Goal: Task Accomplishment & Management: Use online tool/utility

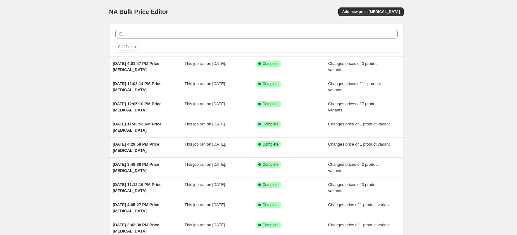
click at [383, 18] on div "NA Bulk Price Editor. This page is ready NA Bulk Price Editor Add new price cha…" at bounding box center [256, 12] width 295 height 24
click at [381, 15] on button "Add new price change job" at bounding box center [370, 11] width 65 height 9
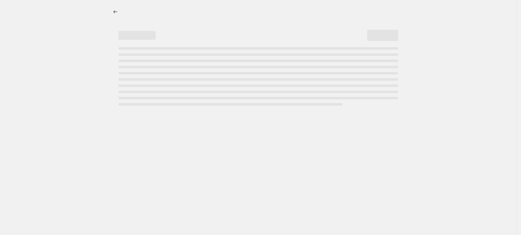
select select "percentage"
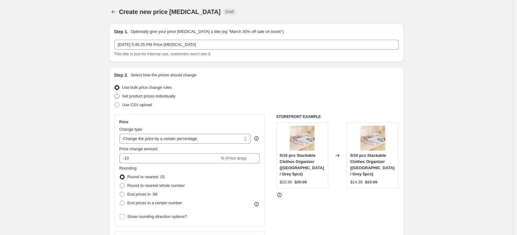
click at [164, 97] on span "Set product prices individually" at bounding box center [148, 96] width 53 height 5
click at [115, 94] on input "Set product prices individually" at bounding box center [114, 94] width 0 height 0
radio input "true"
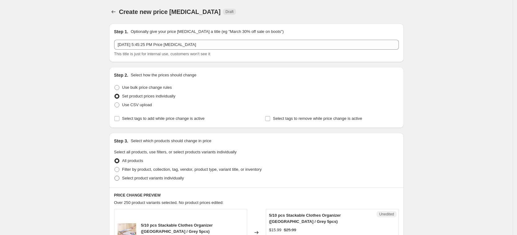
click at [154, 177] on span "Select product variants individually" at bounding box center [153, 177] width 62 height 5
click at [115, 176] on input "Select product variants individually" at bounding box center [114, 175] width 0 height 0
radio input "true"
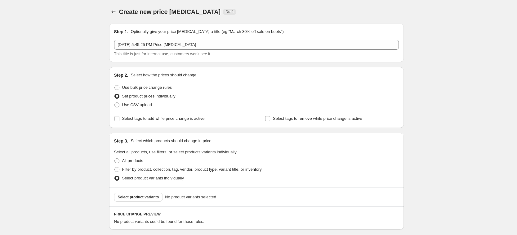
click at [151, 196] on span "Select product variants" at bounding box center [138, 196] width 41 height 5
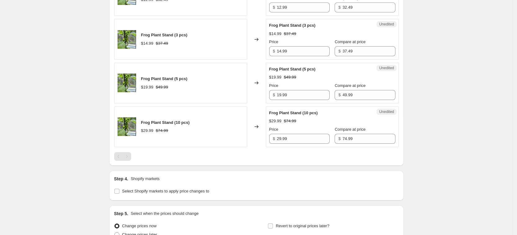
scroll to position [271, 0]
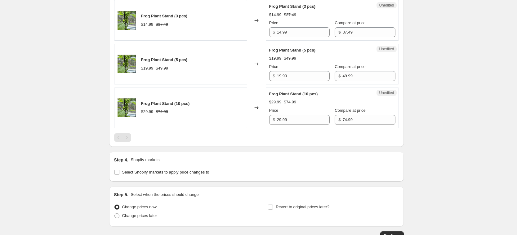
click at [170, 177] on div "Step 4. Shopify markets Select Shopify markets to apply price changes to" at bounding box center [256, 167] width 295 height 30
click at [168, 168] on label "Select Shopify markets to apply price changes to" at bounding box center [161, 172] width 95 height 9
click at [119, 170] on input "Select Shopify markets to apply price changes to" at bounding box center [116, 172] width 5 height 5
checkbox input "true"
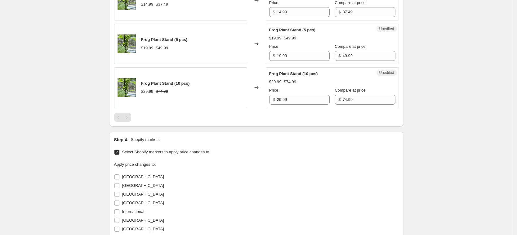
scroll to position [388, 0]
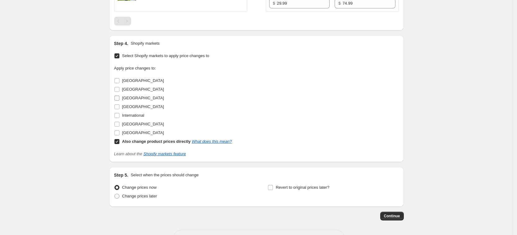
drag, startPoint x: 132, startPoint y: 100, endPoint x: 131, endPoint y: 104, distance: 3.5
click at [132, 100] on span "France" at bounding box center [143, 98] width 42 height 6
click at [119, 100] on input "France" at bounding box center [116, 97] width 5 height 5
checkbox input "true"
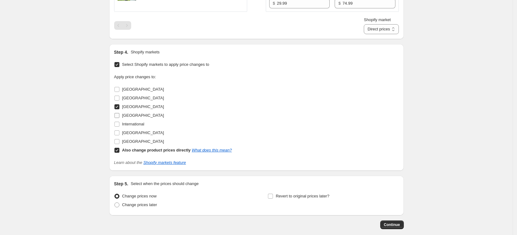
click at [133, 113] on span "Germany" at bounding box center [143, 115] width 42 height 5
click at [119, 113] on input "Germany" at bounding box center [116, 115] width 5 height 5
checkbox input "true"
click at [139, 136] on label "United Kingdom" at bounding box center [139, 132] width 50 height 9
click at [119, 135] on input "United Kingdom" at bounding box center [116, 132] width 5 height 5
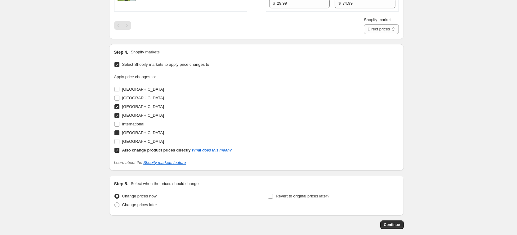
checkbox input "true"
click at [140, 141] on span "United States" at bounding box center [143, 141] width 42 height 5
click at [119, 141] on input "United States" at bounding box center [116, 141] width 5 height 5
checkbox input "true"
click at [148, 151] on b "Also change product prices directly" at bounding box center [156, 150] width 69 height 5
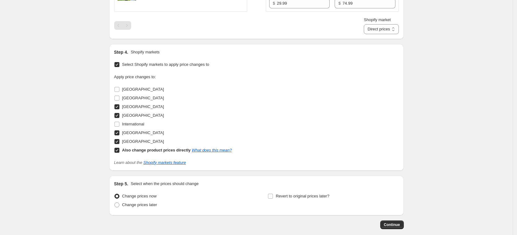
click at [119, 151] on input "Also change product prices directly What does this mean?" at bounding box center [116, 150] width 5 height 5
checkbox input "false"
select select "13152354545"
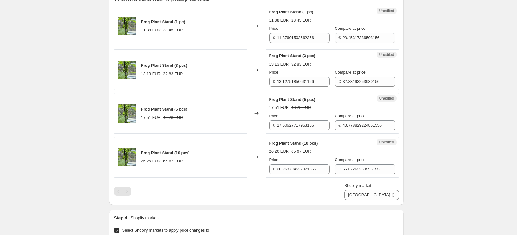
scroll to position [155, 0]
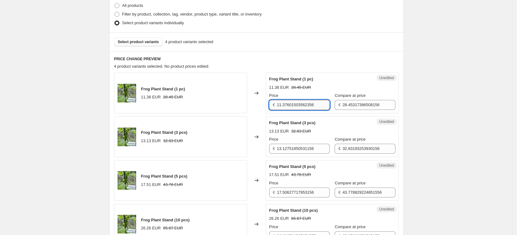
click at [308, 105] on input "11.37601503562356" at bounding box center [303, 105] width 53 height 10
type input "12.99"
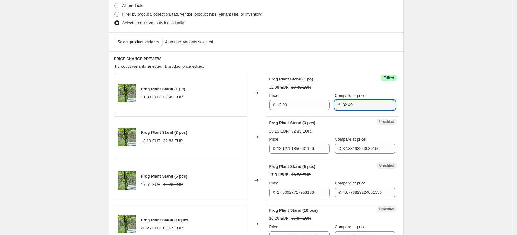
type input "32.49"
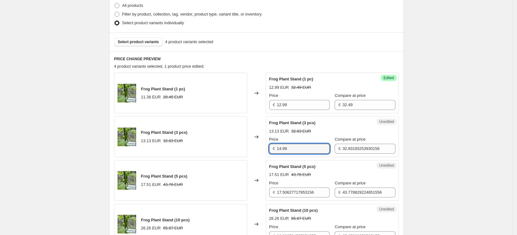
type input "14.99"
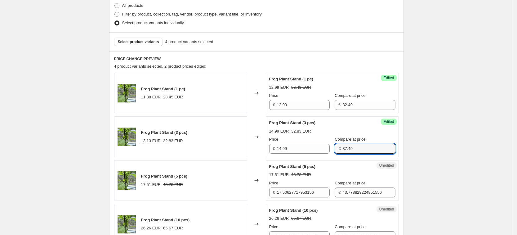
type input "37.49"
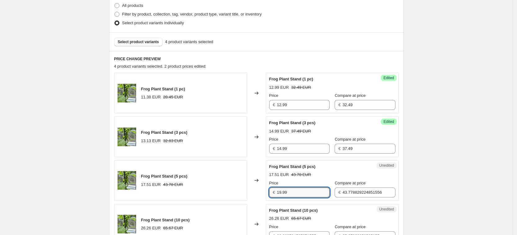
type input "19.99"
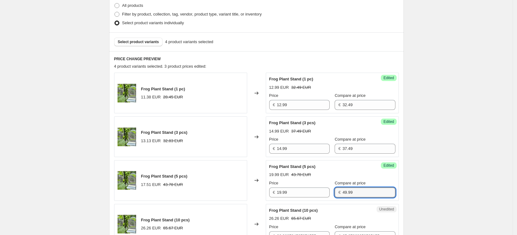
type input "49.99"
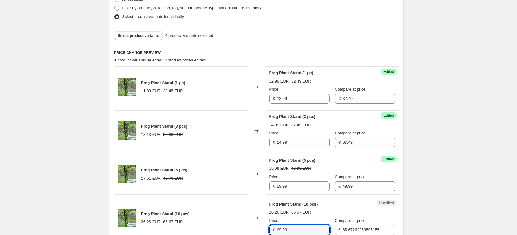
type input "29.99"
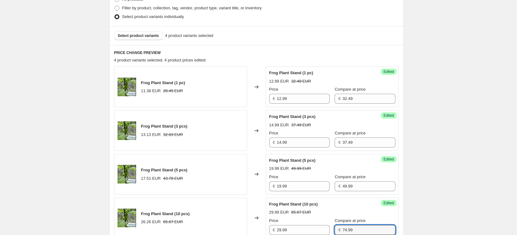
type input "74.99"
click at [495, 124] on div "Create new price change job. This page is ready Create new price change job Dra…" at bounding box center [256, 166] width 512 height 654
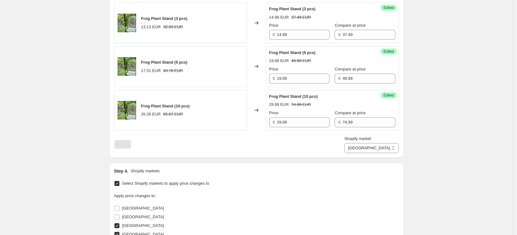
scroll to position [277, 0]
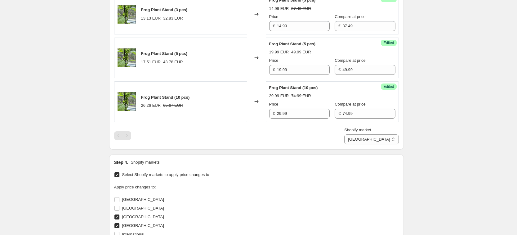
drag, startPoint x: 382, startPoint y: 140, endPoint x: 382, endPoint y: 144, distance: 4.3
click at [382, 140] on select "France Germany United Kingdom United States" at bounding box center [371, 139] width 54 height 10
click at [391, 140] on select "France Germany United Kingdom United States" at bounding box center [371, 139] width 54 height 10
select select "13152321777"
click at [372, 144] on select "France Germany United Kingdom United States" at bounding box center [371, 139] width 54 height 10
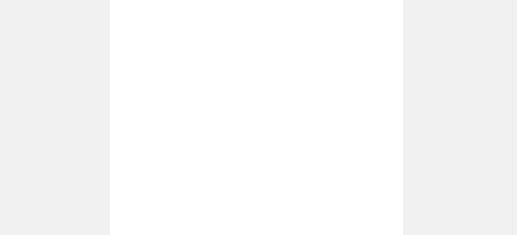
scroll to position [122, 0]
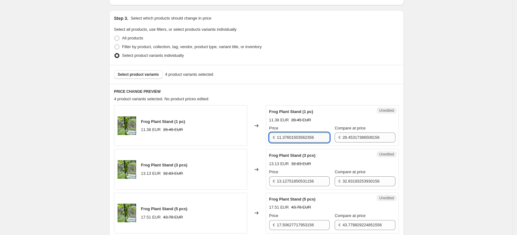
click at [309, 135] on input "11.37601503562356" at bounding box center [303, 137] width 53 height 10
type input "12.99"
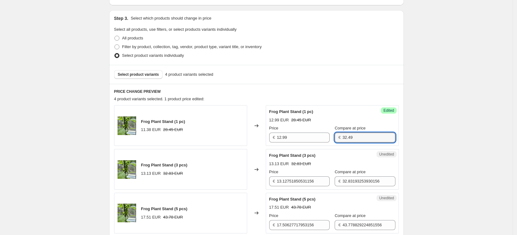
type input "32.49"
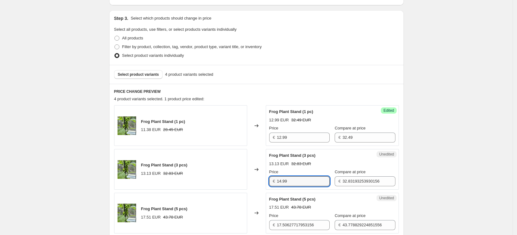
type input "14.99"
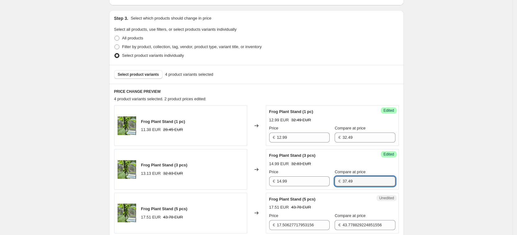
type input "37.49"
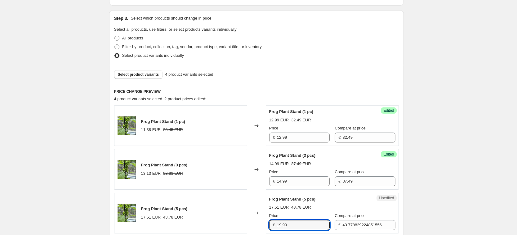
type input "19.99"
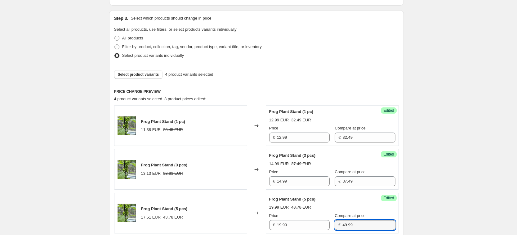
type input "49.99"
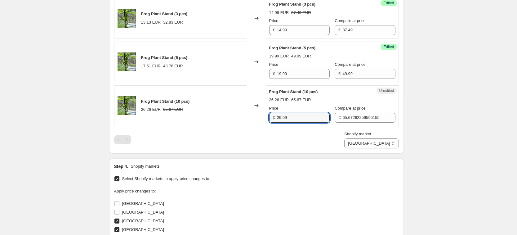
type input "29.99"
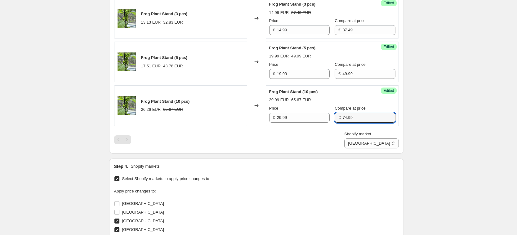
type input "74.99"
drag, startPoint x: 308, startPoint y: 130, endPoint x: 312, endPoint y: 118, distance: 11.7
click at [309, 124] on div "Frog Plant Stand (1 pc) 11.38 EUR 28.45 EUR Changed to Success Edited Frog Plan…" at bounding box center [256, 51] width 285 height 194
click at [389, 160] on div "Step 4. Shopify markets Select Shopify markets to apply price changes to Apply …" at bounding box center [256, 221] width 295 height 126
click at [388, 149] on div "PRICE CHANGE PREVIEW 4 product variants selected. 4 product prices edited: Frog…" at bounding box center [256, 43] width 295 height 220
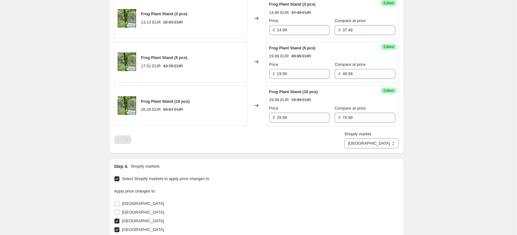
click at [364, 148] on select "France Germany United Kingdom United States" at bounding box center [371, 143] width 54 height 10
click at [385, 149] on div "PRICE CHANGE PREVIEW 4 product variants selected. No product prices edited: Fro…" at bounding box center [256, 43] width 295 height 220
click at [384, 148] on div "PRICE CHANGE PREVIEW 4 product variants selected. No product prices edited: Fro…" at bounding box center [256, 43] width 295 height 220
click at [384, 143] on select "France Germany United Kingdom United States" at bounding box center [371, 143] width 54 height 10
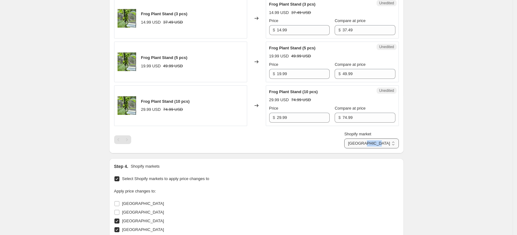
select select "7501644017"
click at [359, 148] on select "France Germany United Kingdom United States" at bounding box center [371, 143] width 54 height 10
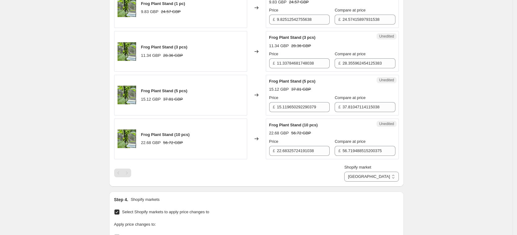
scroll to position [157, 0]
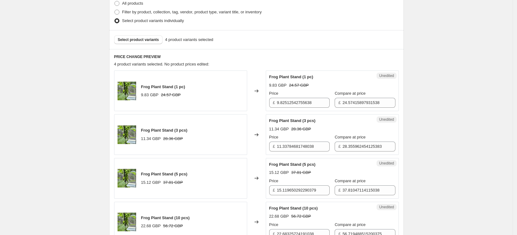
click at [308, 96] on div "Price £ 9.82512542755638" at bounding box center [299, 98] width 60 height 17
click at [308, 103] on input "9.82512542755638" at bounding box center [303, 103] width 53 height 10
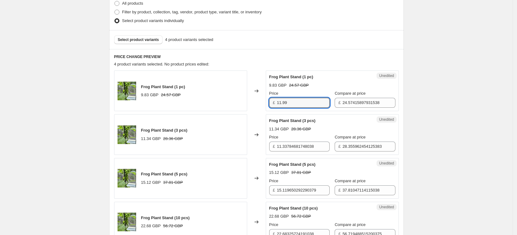
type input "11.99"
click at [433, 145] on div "Create new price change job. This page is ready Create new price change job Dra…" at bounding box center [256, 170] width 512 height 654
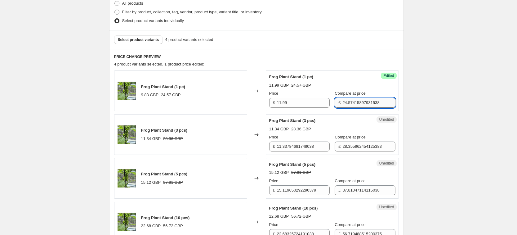
click at [347, 107] on input "24.57415897931538" at bounding box center [368, 103] width 53 height 10
type input "27.99"
click at [423, 105] on div "Create new price change job. This page is ready Create new price change job Dra…" at bounding box center [256, 170] width 512 height 654
click at [308, 151] on div "Unedited Frog Plant Stand (3 pcs) 11.34 GBP 28.36 GBP Price £ 11.33784681748038…" at bounding box center [332, 134] width 133 height 41
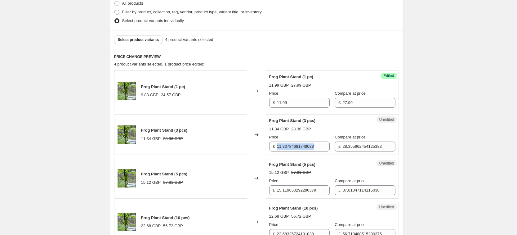
click at [308, 151] on div "Unedited Frog Plant Stand (3 pcs) 11.34 GBP 28.36 GBP Price £ 11.33784681748038…" at bounding box center [332, 134] width 133 height 41
click at [308, 149] on input "11.33784681748038" at bounding box center [303, 146] width 53 height 10
type input "12.99"
click at [352, 148] on input "28.355962454125383" at bounding box center [368, 146] width 53 height 10
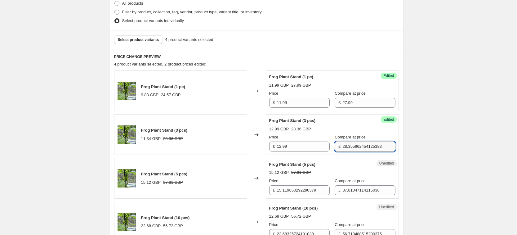
click at [352, 148] on input "28.355962454125383" at bounding box center [368, 146] width 53 height 10
type input "31.99"
click at [430, 127] on div "Create new price change job. This page is ready Create new price change job Dra…" at bounding box center [256, 170] width 512 height 654
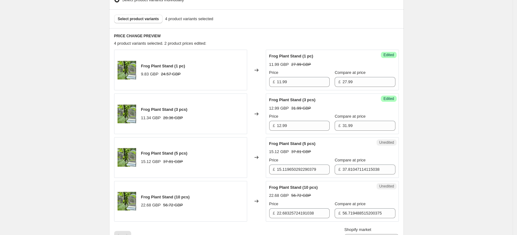
scroll to position [196, 0]
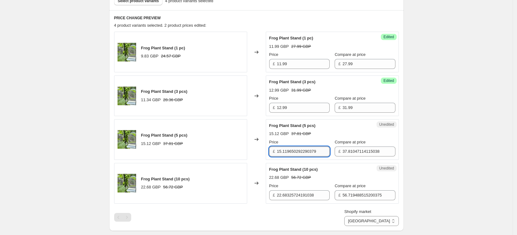
click at [324, 146] on input "15.119650292290379" at bounding box center [303, 151] width 53 height 10
type input "16.99"
click at [456, 144] on div "Create new price change job. This page is ready Create new price change job Dra…" at bounding box center [256, 131] width 512 height 654
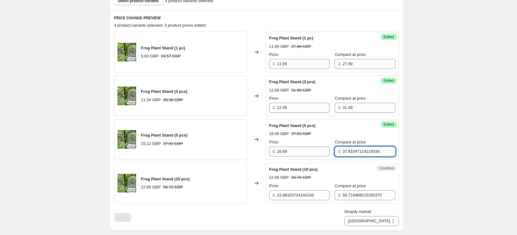
click at [346, 150] on input "37.81047114115038" at bounding box center [368, 151] width 53 height 10
type input "7"
type input "42.49"
click at [441, 169] on div "Create new price change job. This page is ready Create new price change job Dra…" at bounding box center [256, 131] width 512 height 654
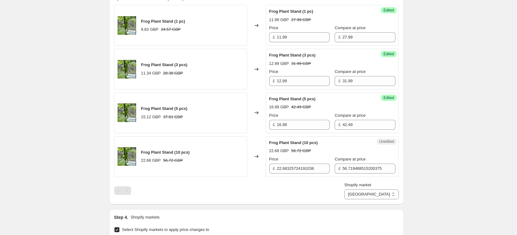
scroll to position [235, 0]
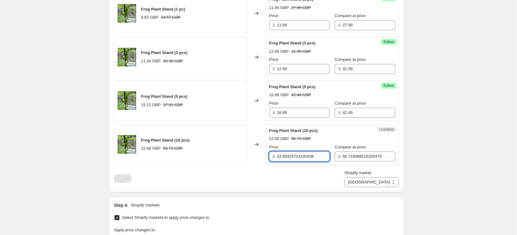
click at [296, 151] on input "22.68325724191038" at bounding box center [303, 156] width 53 height 10
click at [296, 154] on input "22.68325724191038" at bounding box center [303, 156] width 53 height 10
click at [295, 153] on input "22.68325724191038" at bounding box center [303, 156] width 53 height 10
click at [295, 153] on input "22.6832525724191038" at bounding box center [303, 156] width 53 height 10
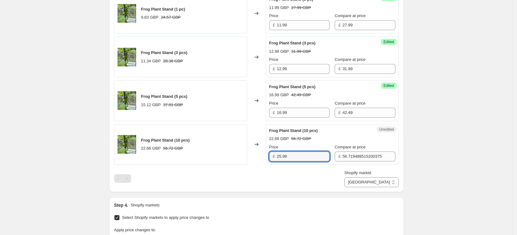
type input "25.99"
click at [282, 174] on div "Shopify market France Germany United Kingdom United States United Kingdom" at bounding box center [256, 178] width 285 height 17
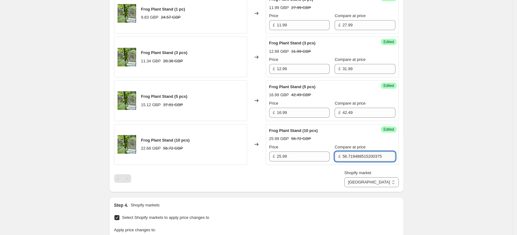
click at [354, 153] on input "56.719488515200375" at bounding box center [368, 156] width 53 height 10
type input "63.99"
click at [414, 144] on div "Create new price change job. This page is ready Create new price change job Dra…" at bounding box center [256, 92] width 512 height 654
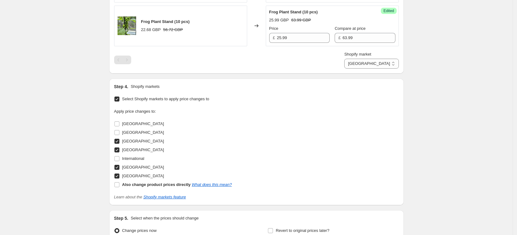
scroll to position [390, 0]
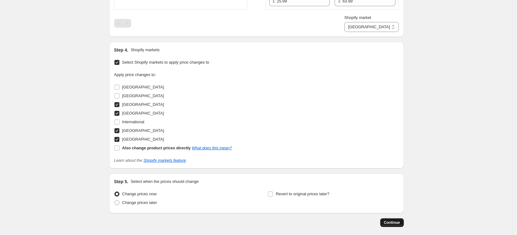
click at [386, 222] on span "Continue" at bounding box center [392, 222] width 16 height 5
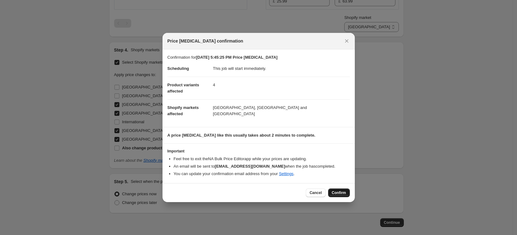
click at [336, 188] on button "Confirm" at bounding box center [339, 192] width 22 height 9
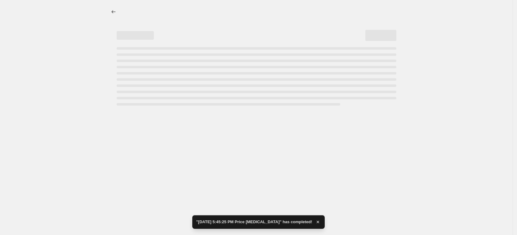
select select "7501644017"
